Goal: Task Accomplishment & Management: Manage account settings

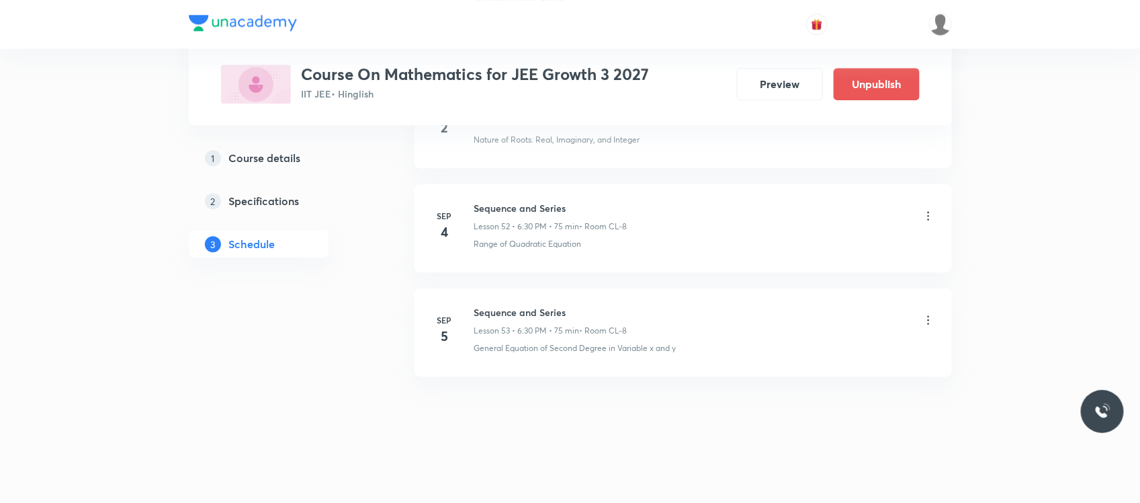
scroll to position [6109, 0]
click at [928, 321] on icon at bounding box center [928, 319] width 13 height 13
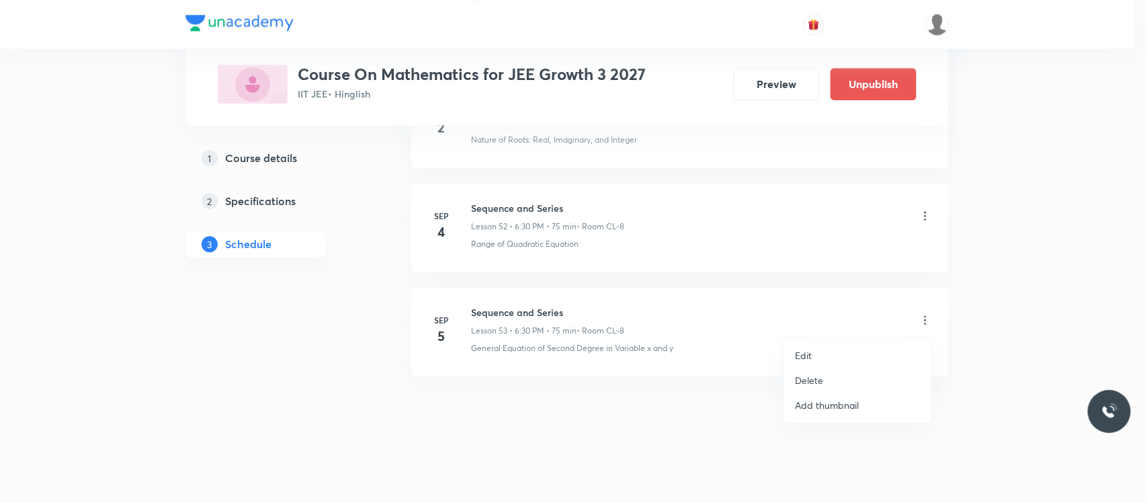
click at [854, 350] on li "Edit" at bounding box center [857, 355] width 147 height 25
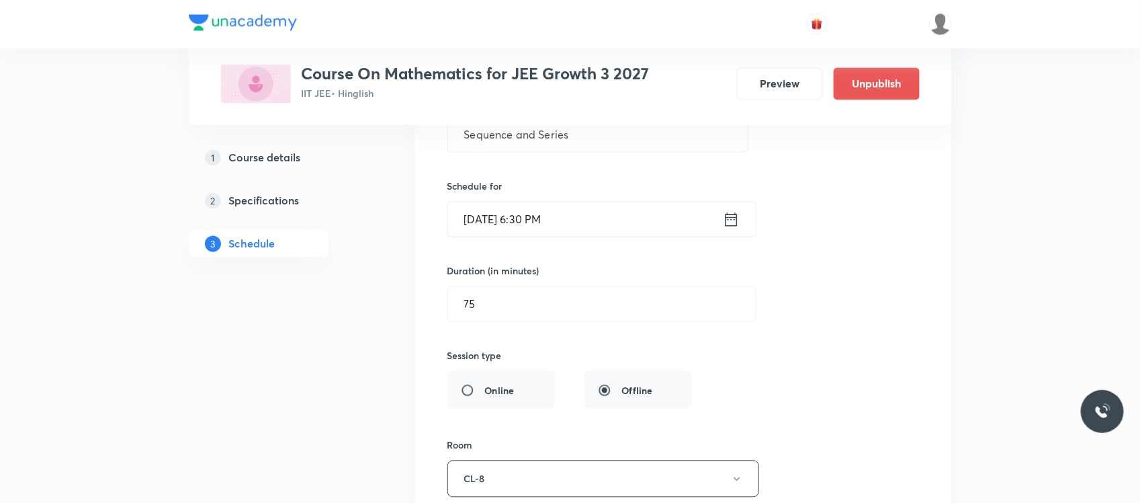
scroll to position [5698, 0]
click at [593, 220] on input "Sep 5, 2025, 6:30 PM" at bounding box center [585, 220] width 275 height 34
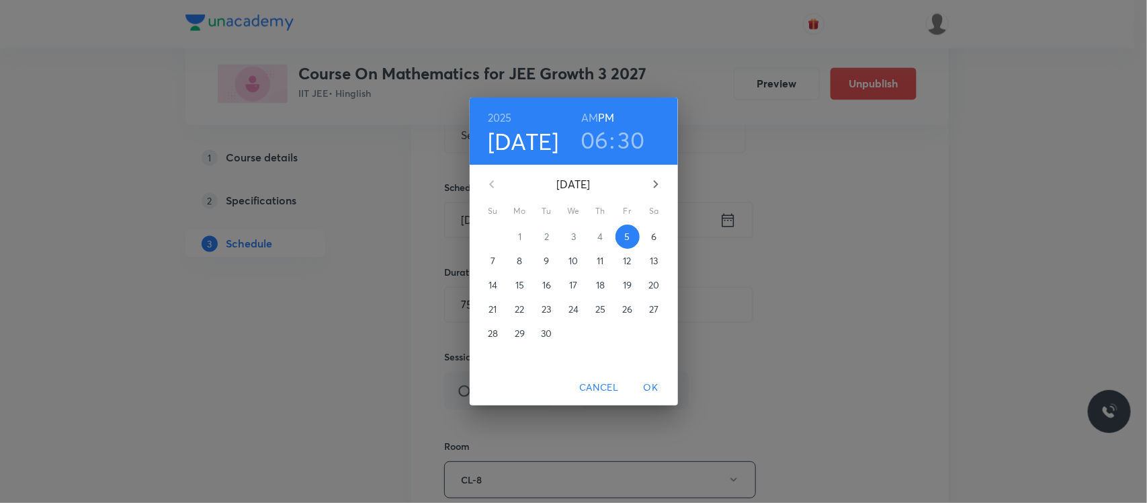
click at [588, 148] on h3 "06" at bounding box center [594, 140] width 28 height 28
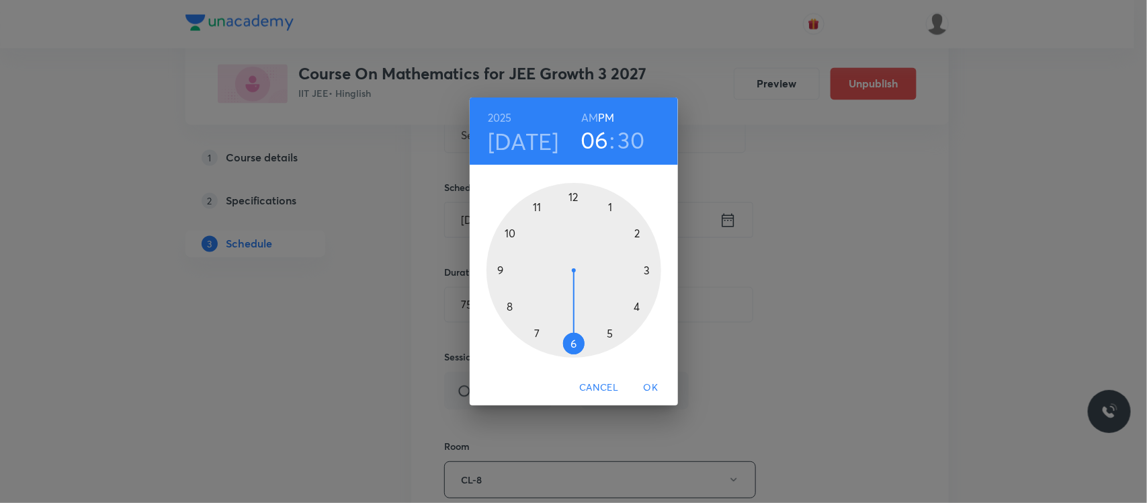
click at [650, 269] on div at bounding box center [573, 270] width 175 height 175
click at [499, 271] on div at bounding box center [573, 270] width 175 height 175
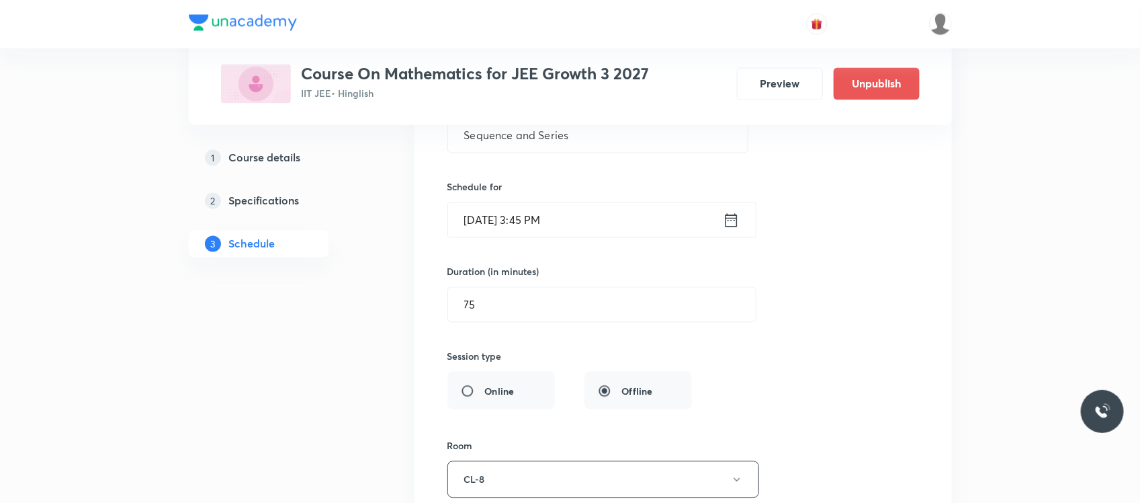
click at [539, 237] on input "Sep 5, 2025, 3:45 PM" at bounding box center [585, 220] width 275 height 34
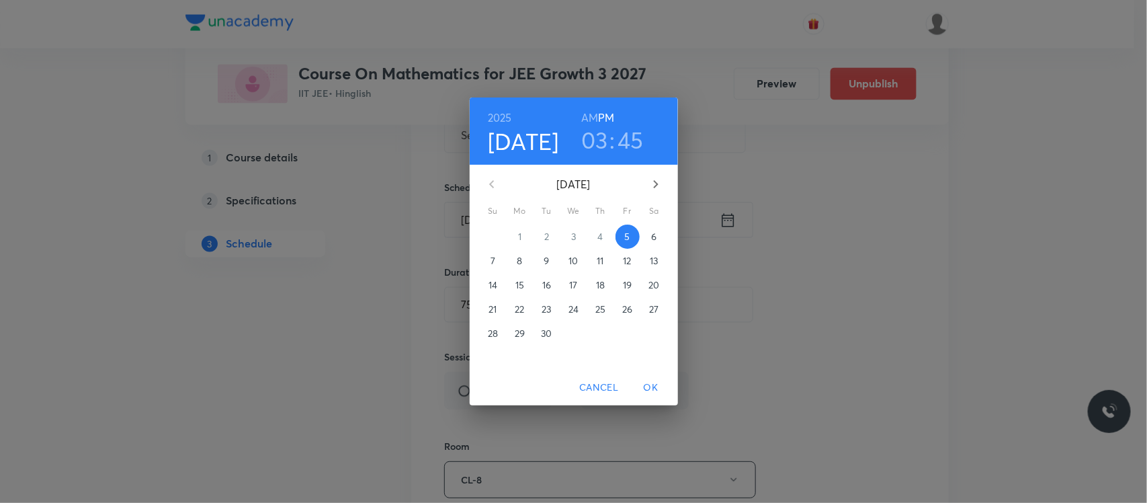
click at [599, 262] on p "11" at bounding box center [600, 260] width 7 height 13
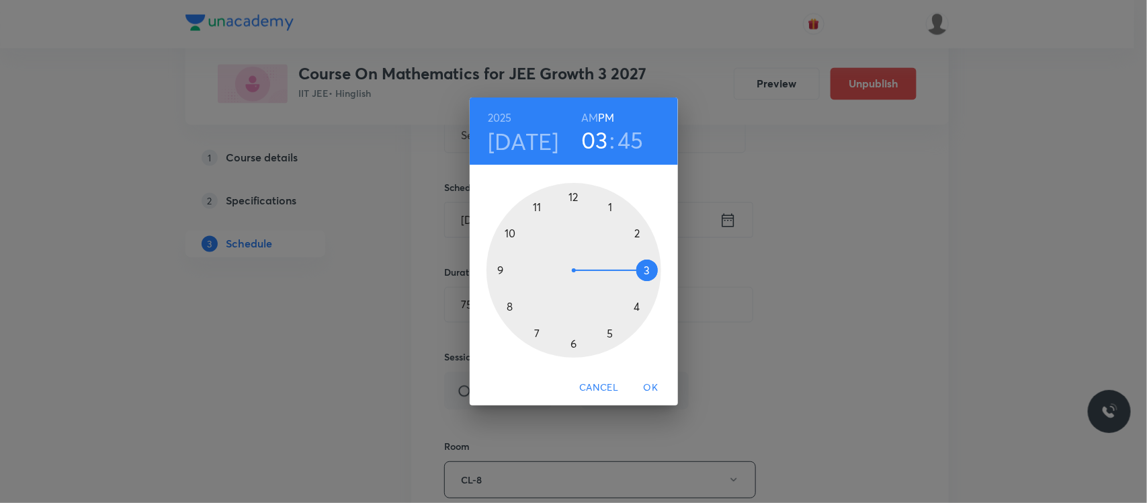
click at [646, 383] on span "OK" at bounding box center [651, 387] width 32 height 17
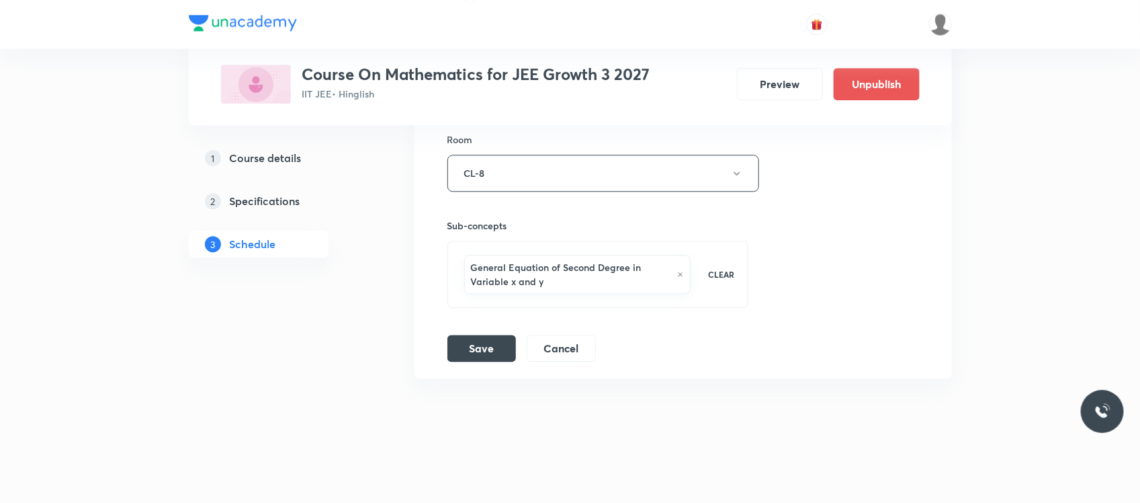
scroll to position [6023, 0]
click at [484, 347] on button "Save" at bounding box center [481, 344] width 69 height 27
